Goal: Find specific page/section: Find specific page/section

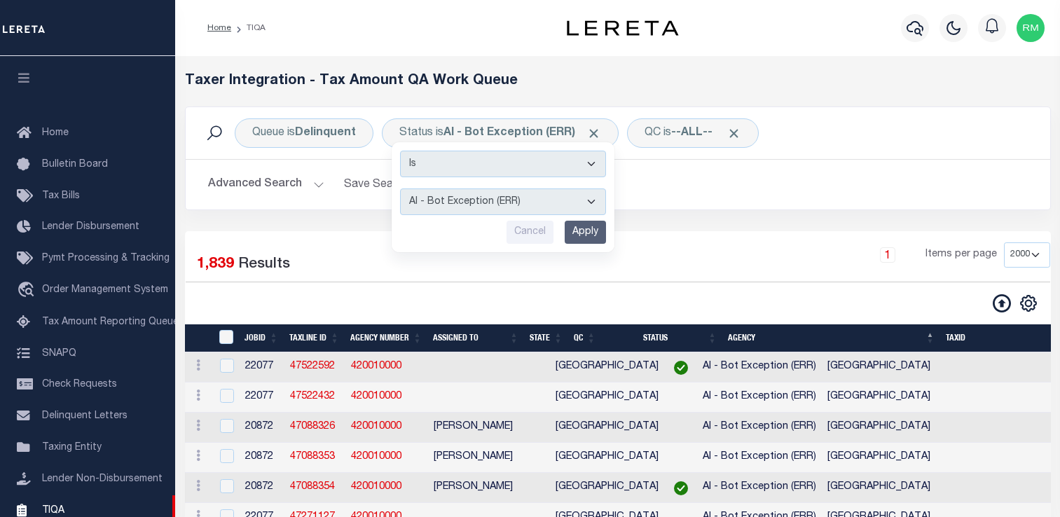
select select "2000"
click at [451, 204] on select "AI - Bot Exception (ERR) AI - Bot Running (PLA) AI - Failed QA (FQA) AI - Prep …" at bounding box center [503, 201] width 206 height 27
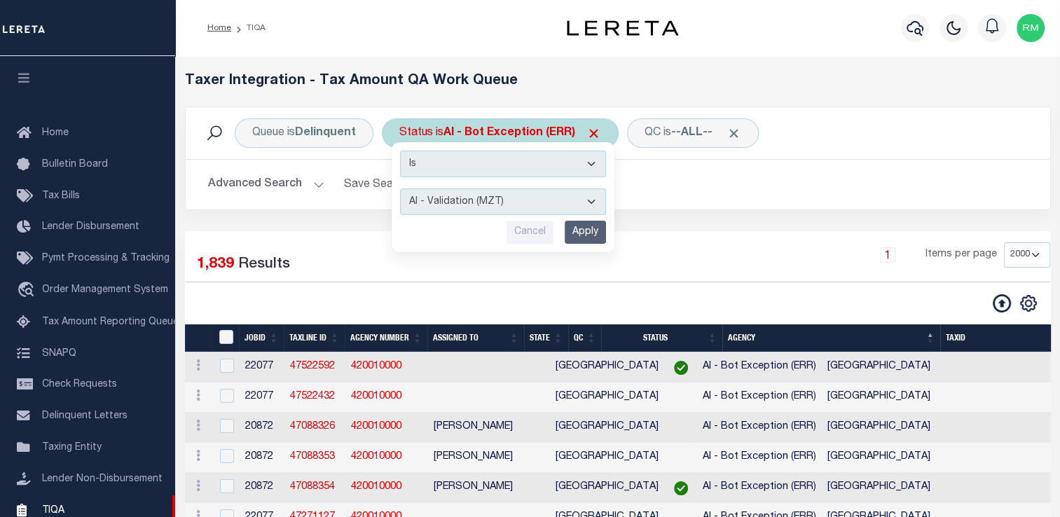
click at [400, 188] on select "AI - Bot Exception (ERR) AI - Bot Running (PLA) AI - Failed QA (FQA) AI - Prep …" at bounding box center [503, 201] width 206 height 27
click at [589, 225] on input "Apply" at bounding box center [584, 232] width 41 height 23
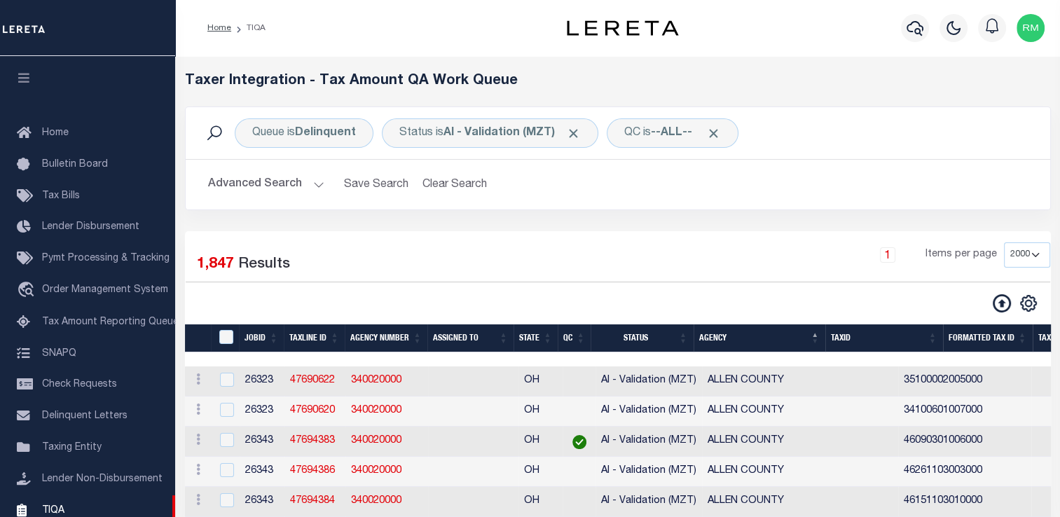
scroll to position [157, 0]
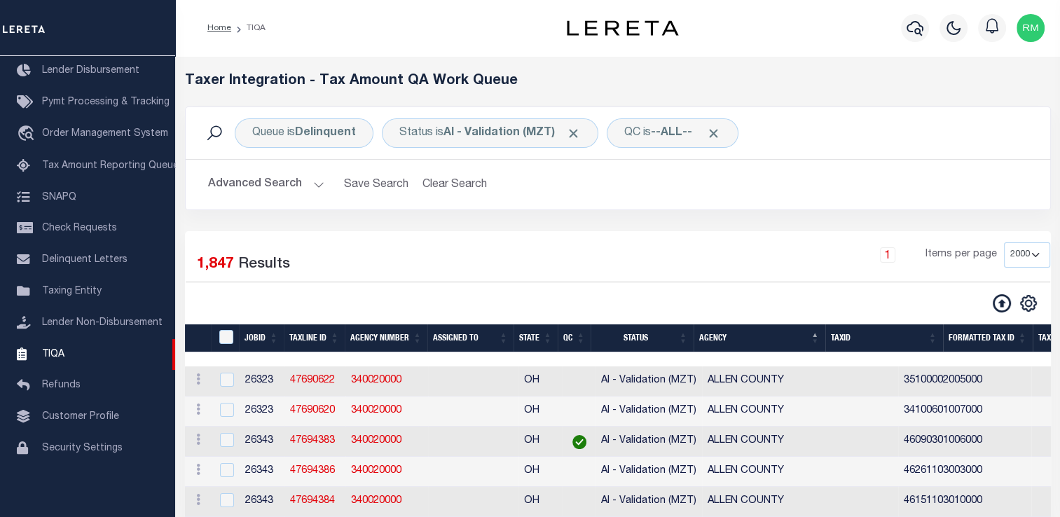
click at [276, 174] on button "Advanced Search" at bounding box center [266, 184] width 116 height 27
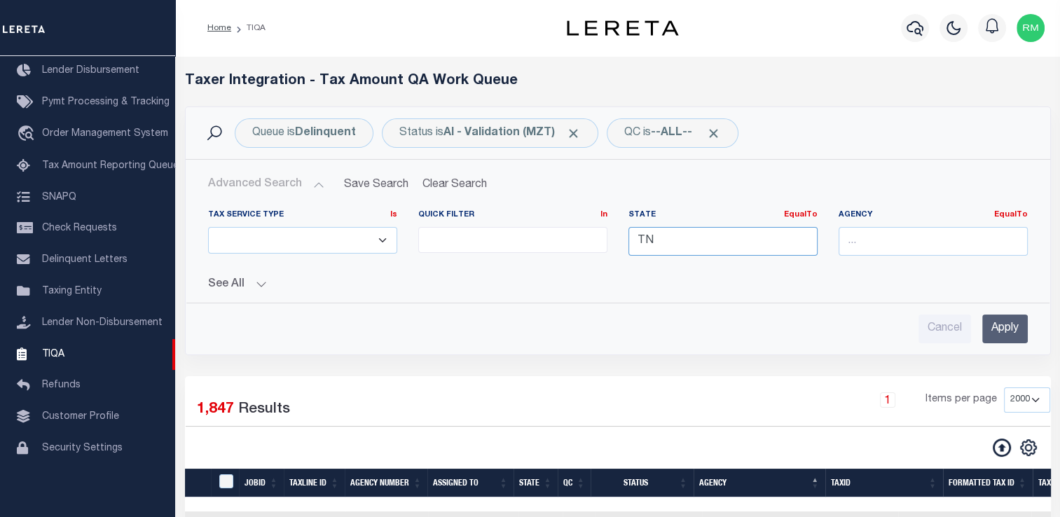
click at [672, 239] on input "TN" at bounding box center [722, 241] width 189 height 29
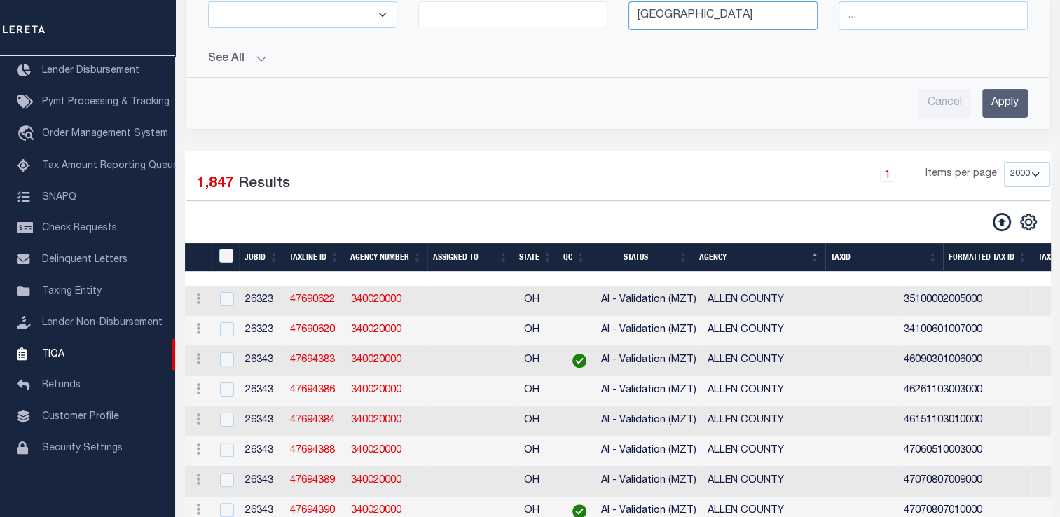
scroll to position [89, 0]
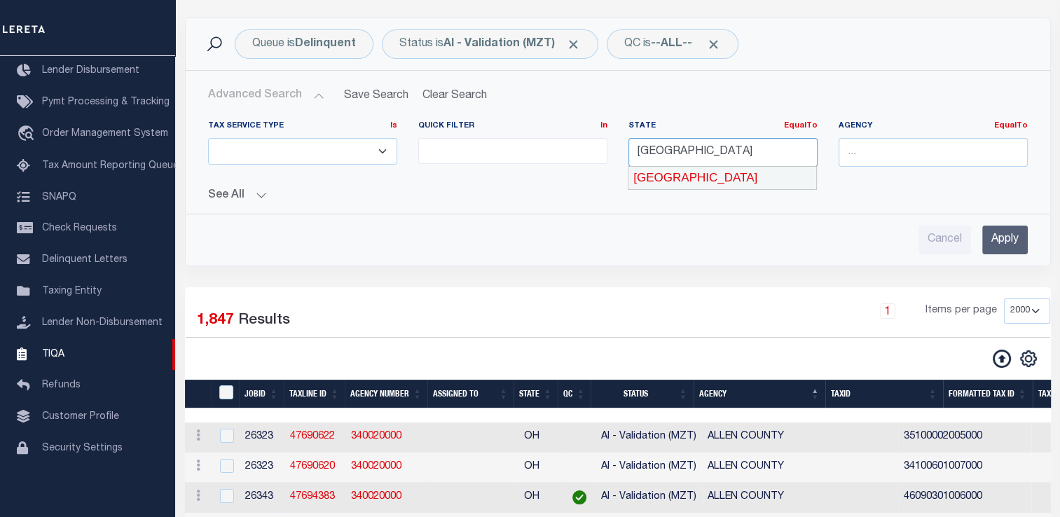
click at [782, 181] on div "[GEOGRAPHIC_DATA]" at bounding box center [722, 178] width 188 height 22
type input "[GEOGRAPHIC_DATA]"
click at [1008, 234] on input "Apply" at bounding box center [1005, 239] width 46 height 29
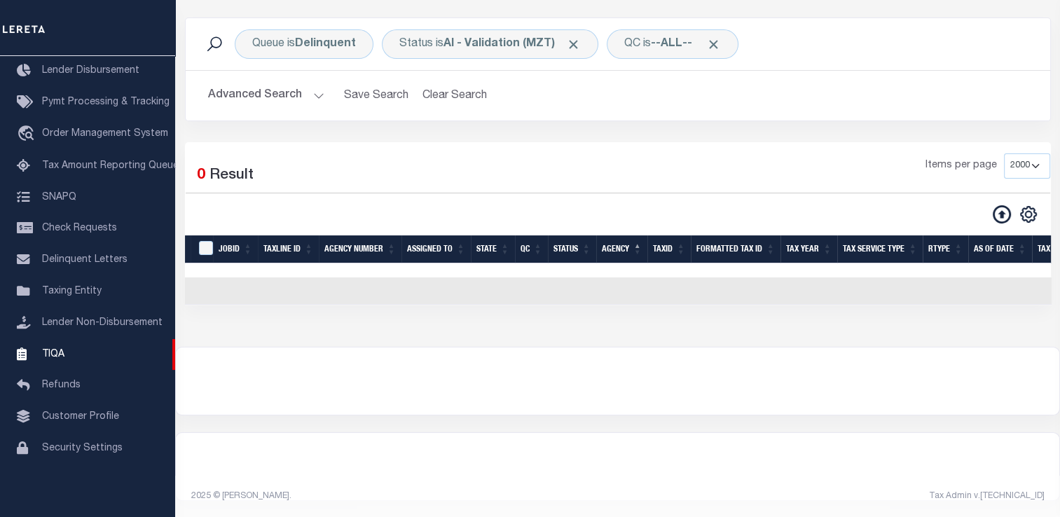
click at [296, 94] on button "Advanced Search" at bounding box center [266, 95] width 116 height 27
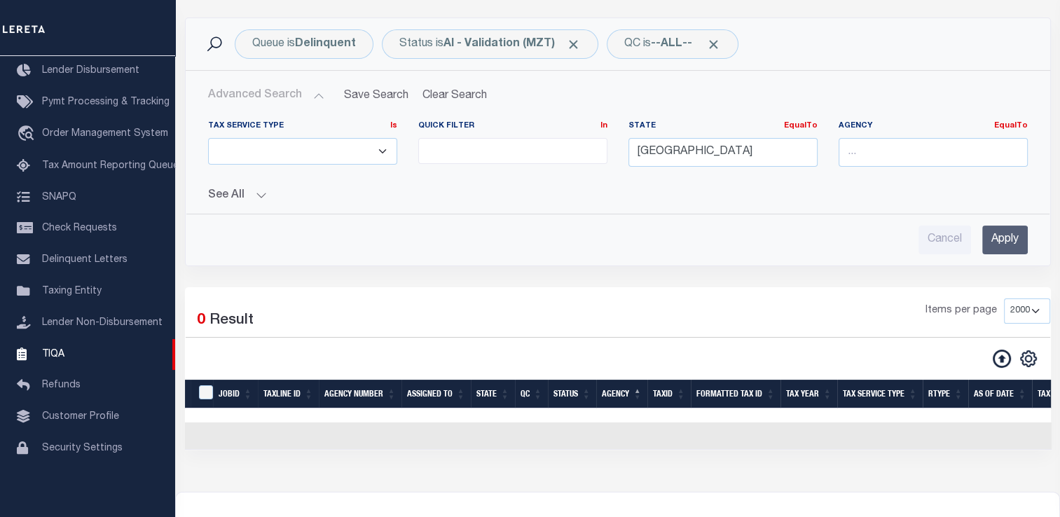
click at [995, 239] on input "Apply" at bounding box center [1005, 239] width 46 height 29
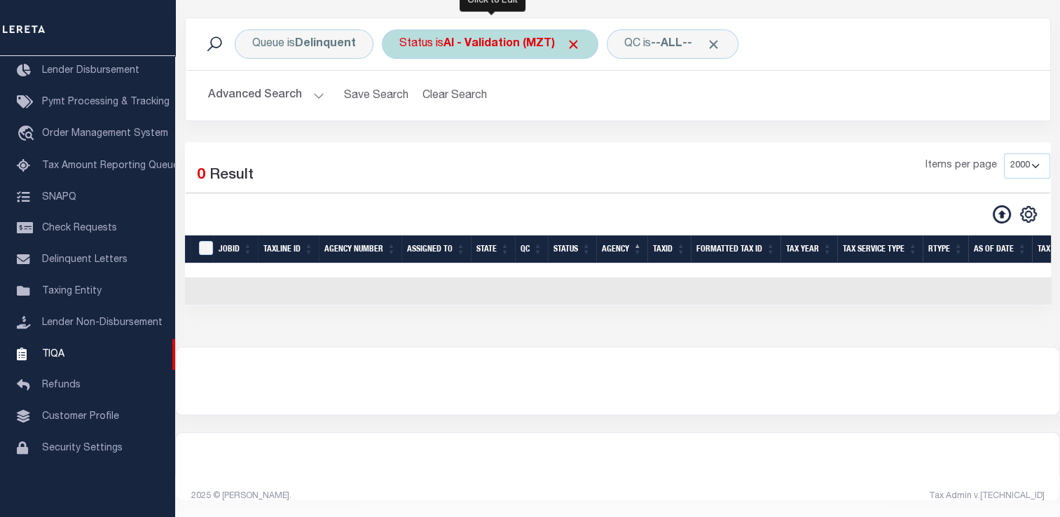
click at [426, 46] on div "Status is AI - Validation (MZT)" at bounding box center [490, 43] width 216 height 29
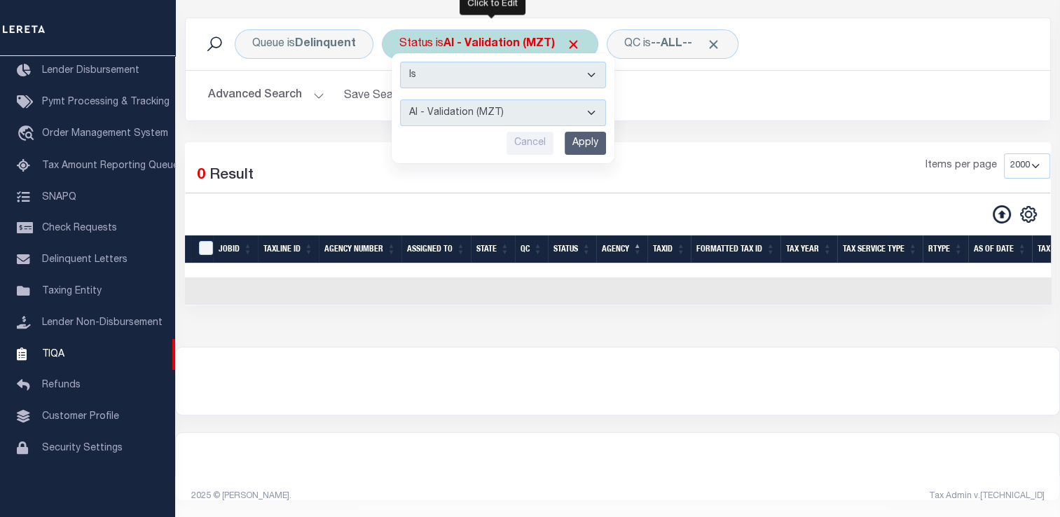
click at [436, 106] on select "AI - Bot Exception (ERR) AI - Bot Running (PLA) AI - Failed QA (FQA) AI - Prep …" at bounding box center [503, 112] width 206 height 27
select select "RQA"
click at [400, 99] on select "AI - Bot Exception (ERR) AI - Bot Running (PLA) AI - Failed QA (FQA) AI - Prep …" at bounding box center [503, 112] width 206 height 27
click at [583, 153] on input "Apply" at bounding box center [584, 143] width 41 height 23
